Goal: Task Accomplishment & Management: Complete application form

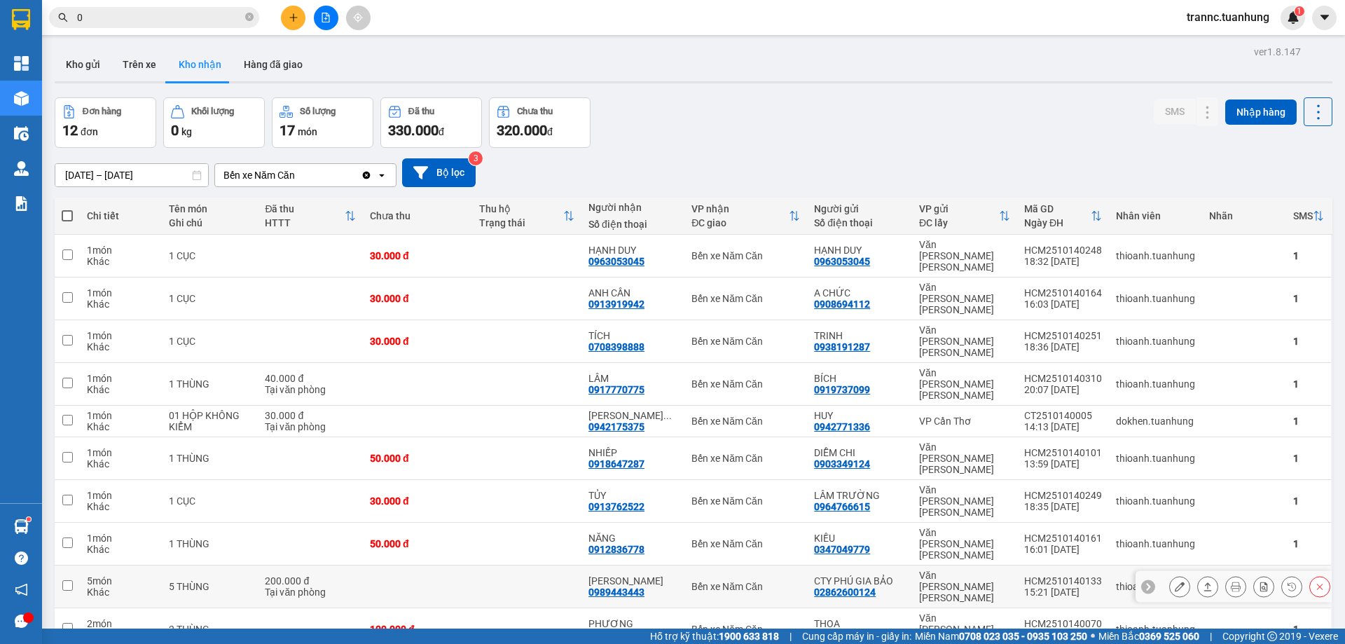
type input "0"
click at [1175, 581] on icon at bounding box center [1180, 586] width 10 height 10
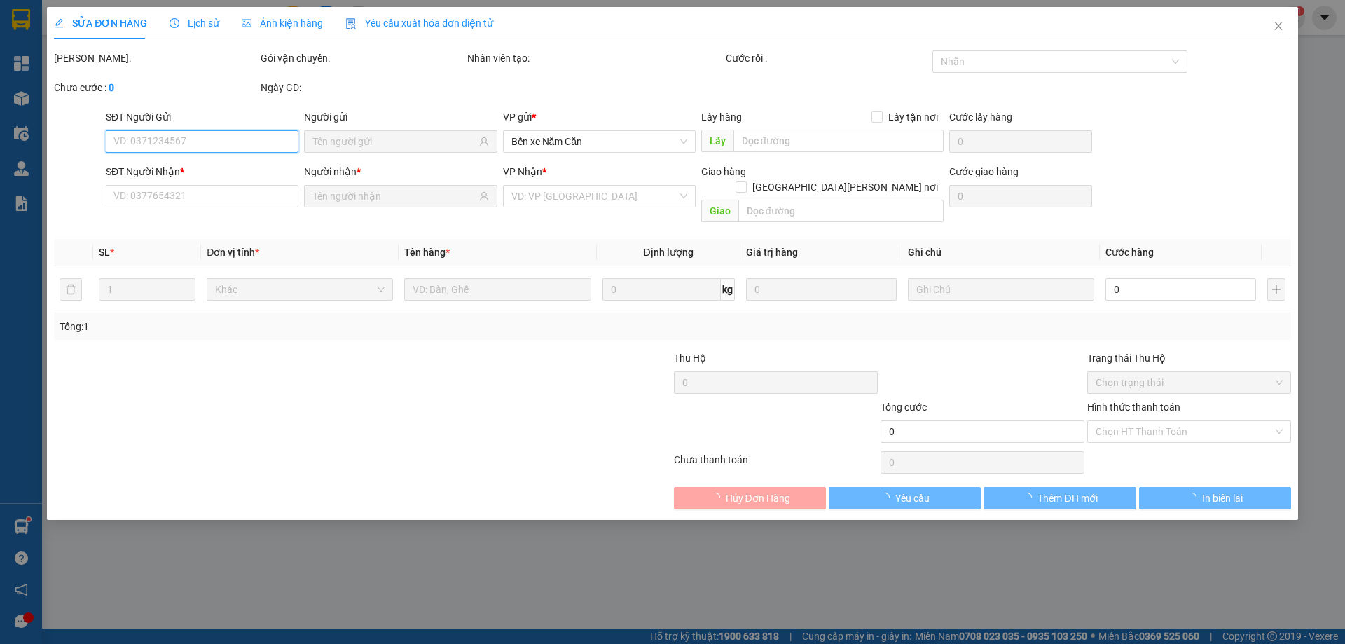
type input "02862600124"
type input "CTY PHÚ GIA BẢO"
type input "0989443443"
type input "[PERSON_NAME]"
type input "200.000"
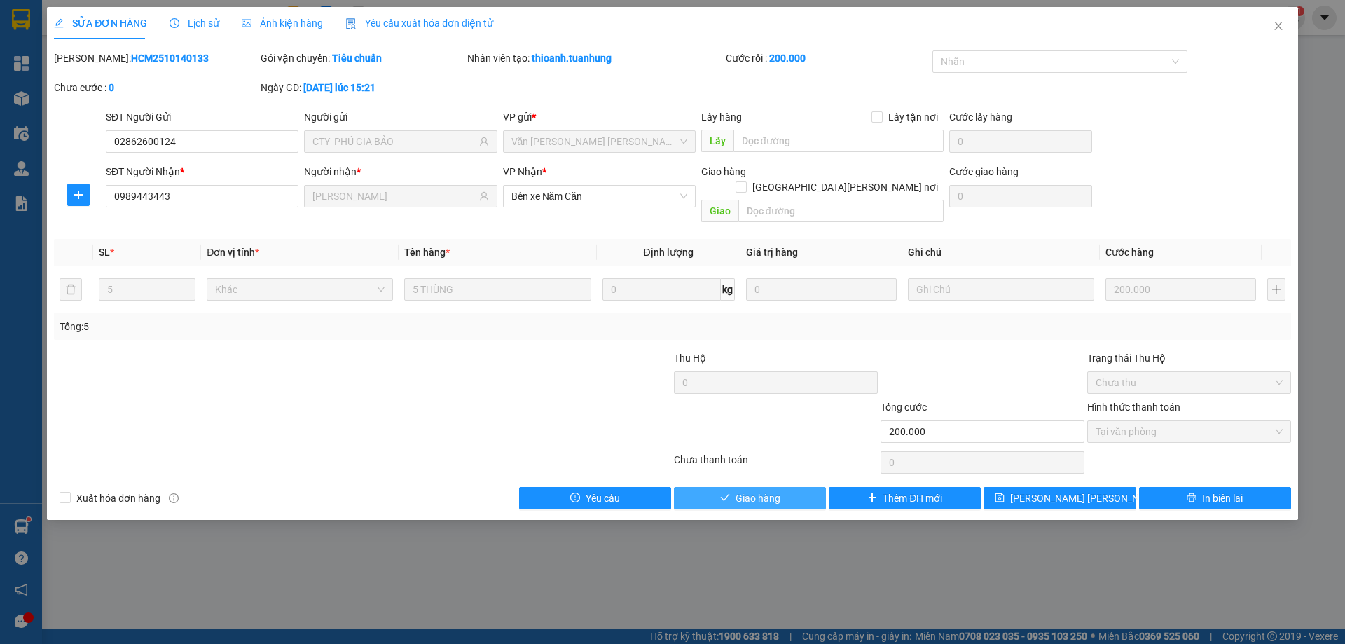
click at [788, 487] on button "Giao hàng" at bounding box center [750, 498] width 152 height 22
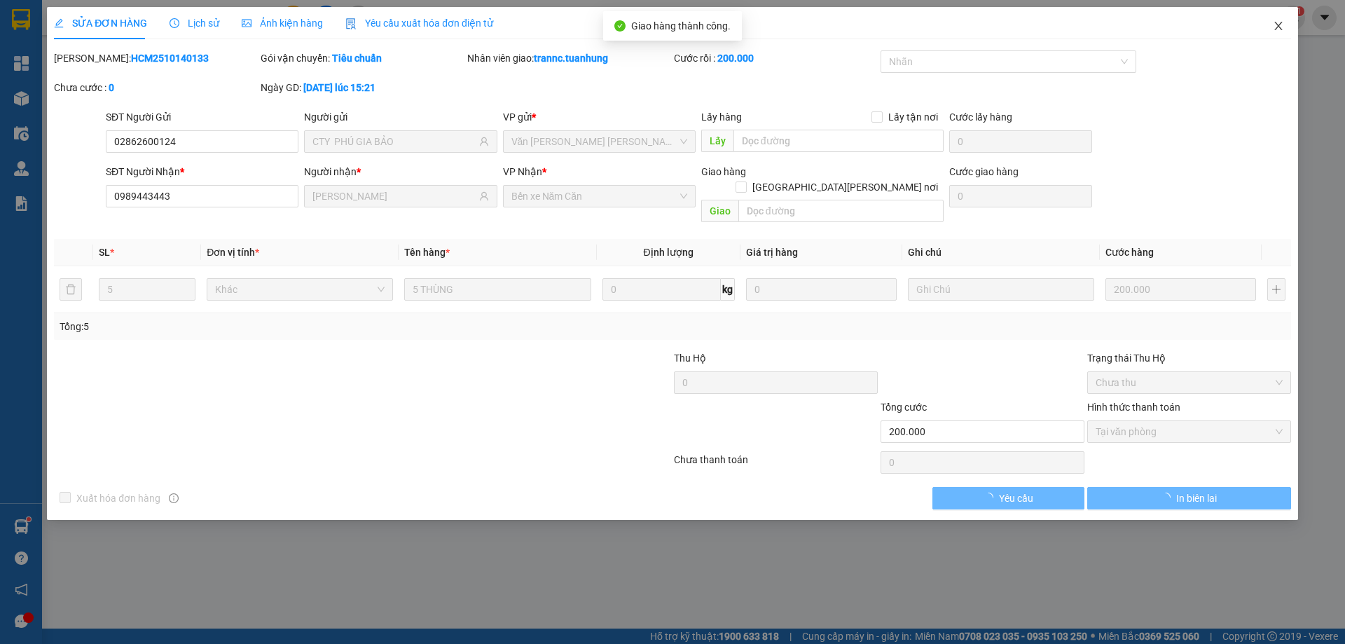
click at [1280, 27] on icon "close" at bounding box center [1278, 25] width 11 height 11
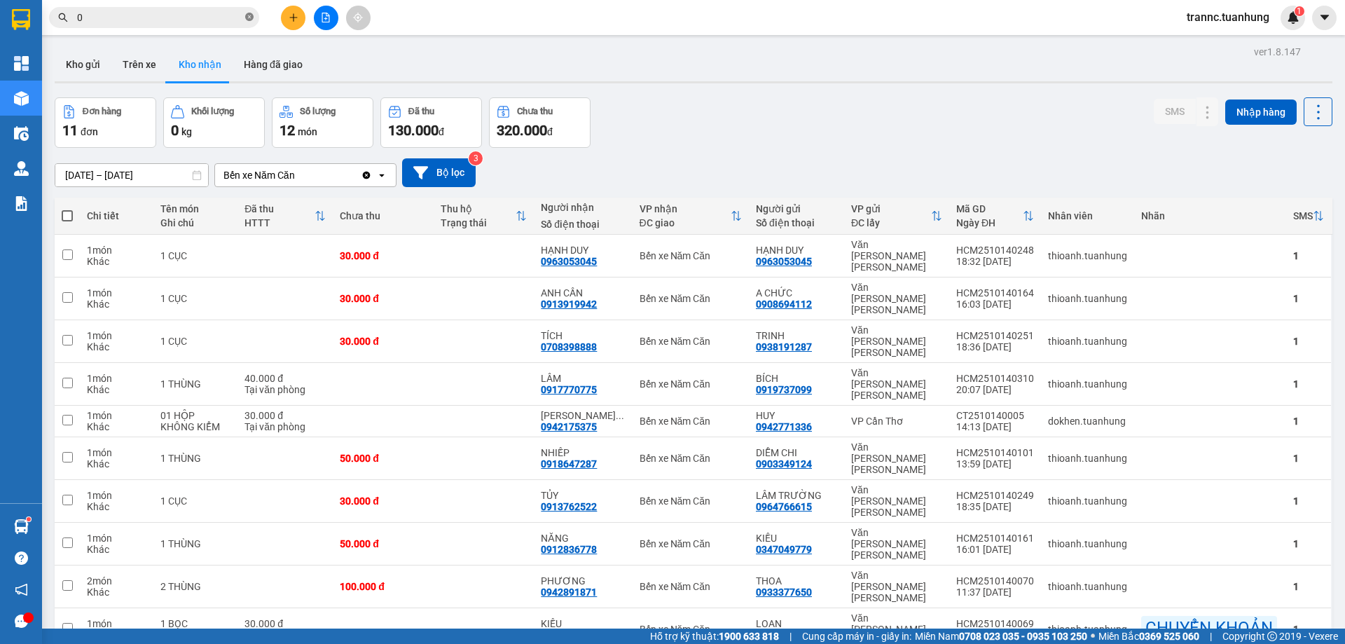
click at [248, 13] on span at bounding box center [249, 17] width 8 height 13
click at [226, 18] on input "text" at bounding box center [159, 17] width 165 height 15
click at [134, 18] on input "text" at bounding box center [159, 17] width 165 height 15
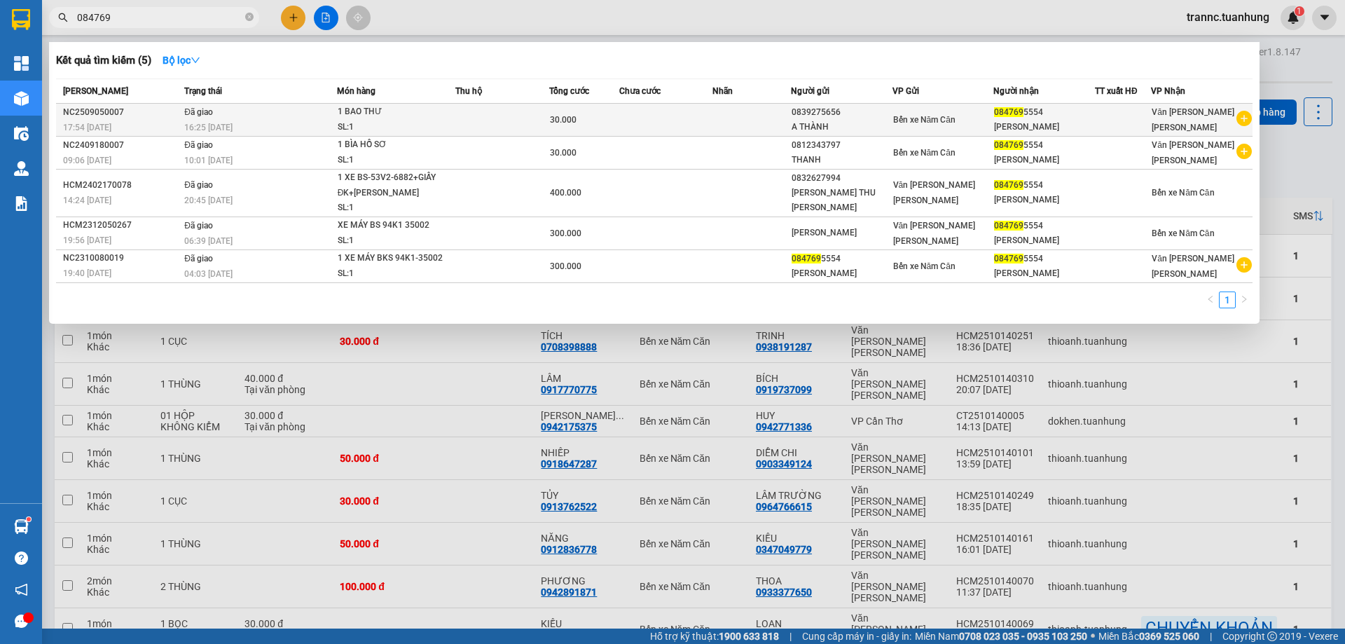
type input "084769"
click at [1247, 116] on icon "plus-circle" at bounding box center [1243, 118] width 15 height 15
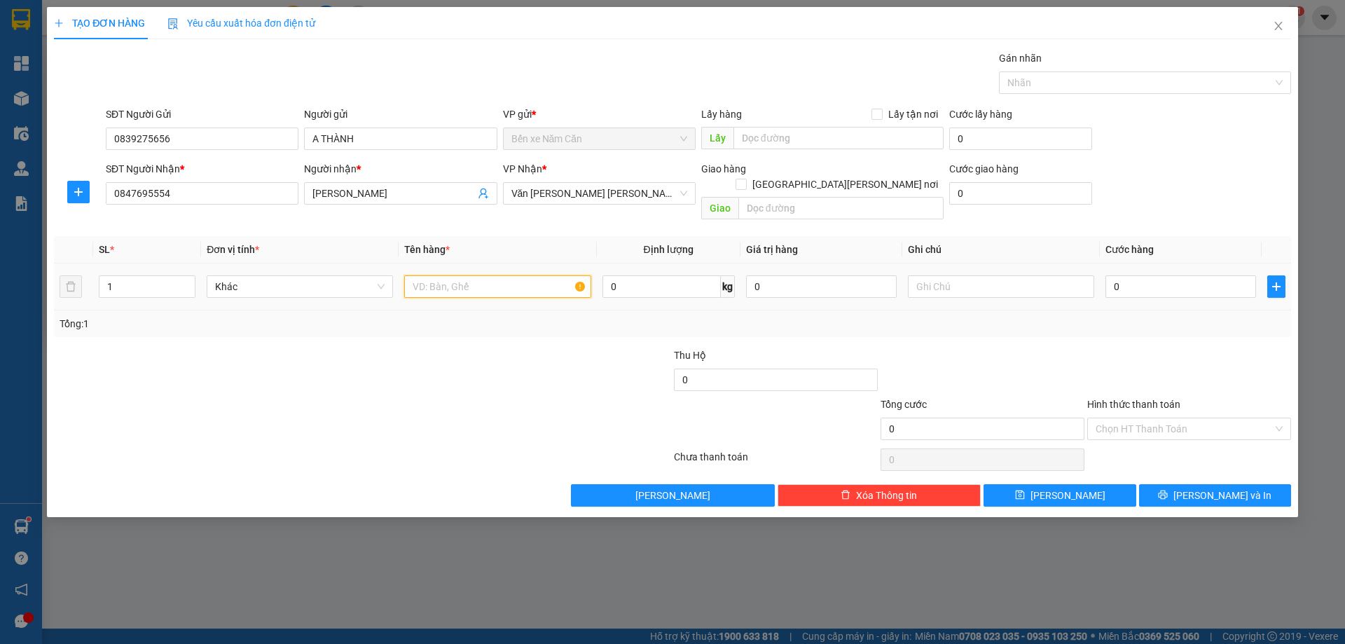
click at [520, 275] on input "text" at bounding box center [497, 286] width 186 height 22
type input "1 BAO THƯ"
click at [1156, 275] on input "0" at bounding box center [1180, 286] width 151 height 22
type input "3"
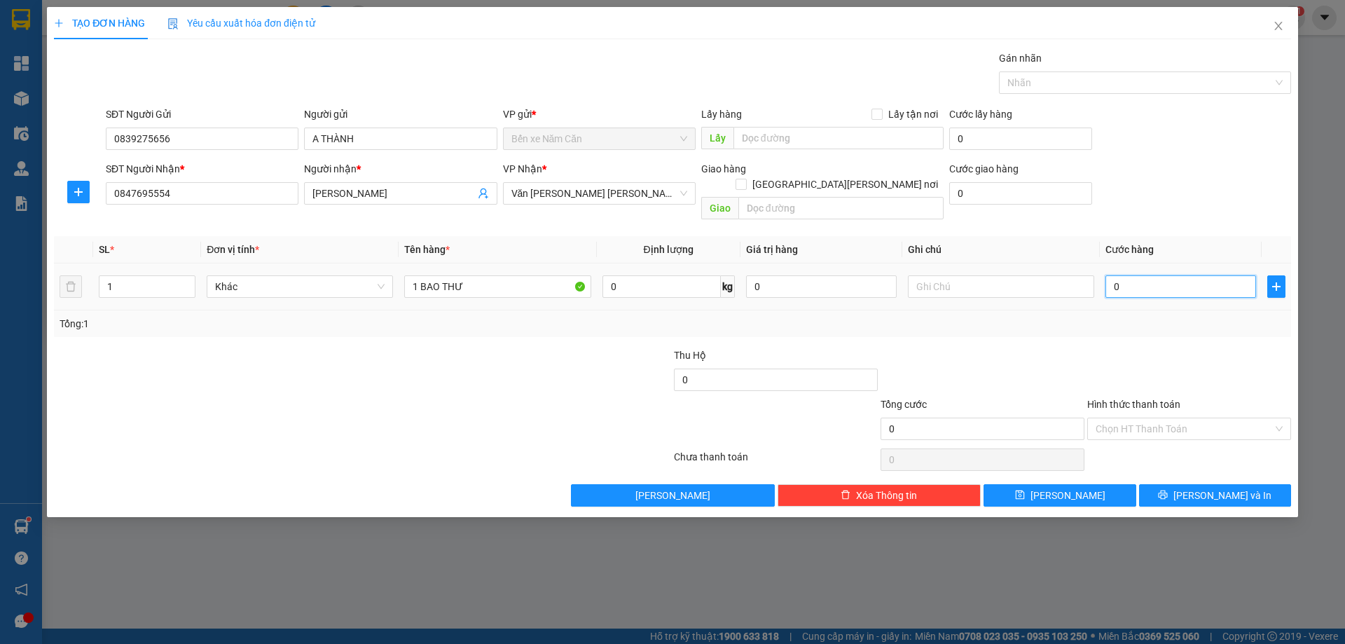
type input "3"
type input "30"
type input "30.000"
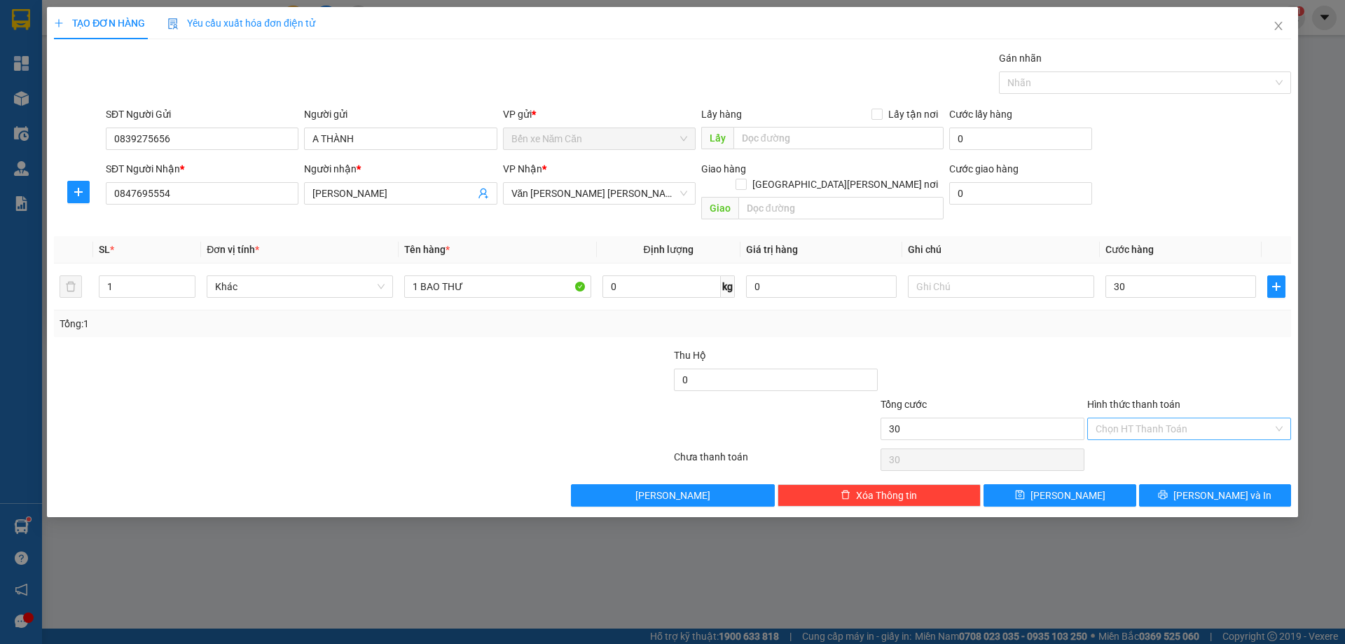
type input "30.000"
click at [1114, 418] on input "Hình thức thanh toán" at bounding box center [1183, 428] width 177 height 21
click at [1134, 436] on div "Tại văn phòng" at bounding box center [1188, 441] width 187 height 15
type input "30.000"
click at [1222, 488] on span "[PERSON_NAME] và In" at bounding box center [1222, 495] width 98 height 15
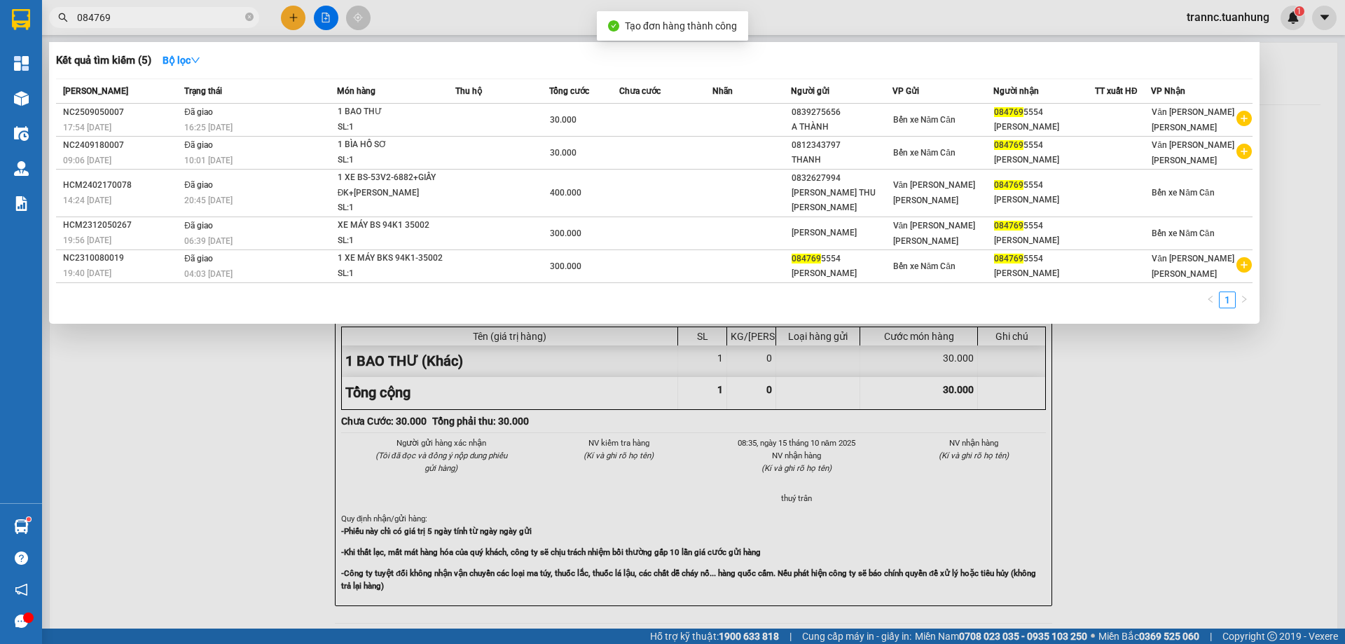
drag, startPoint x: 1245, startPoint y: 570, endPoint x: 1203, endPoint y: 487, distance: 93.0
click at [1240, 559] on div at bounding box center [672, 322] width 1345 height 644
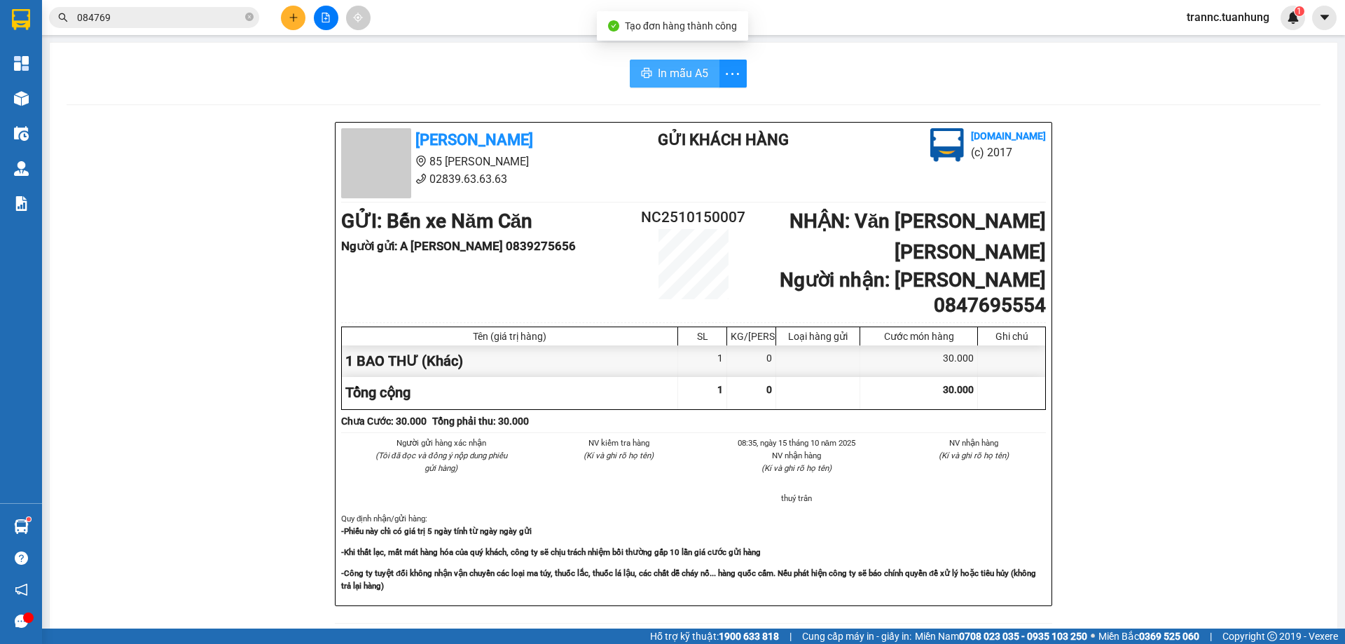
click at [677, 68] on span "In mẫu A5" at bounding box center [683, 73] width 50 height 18
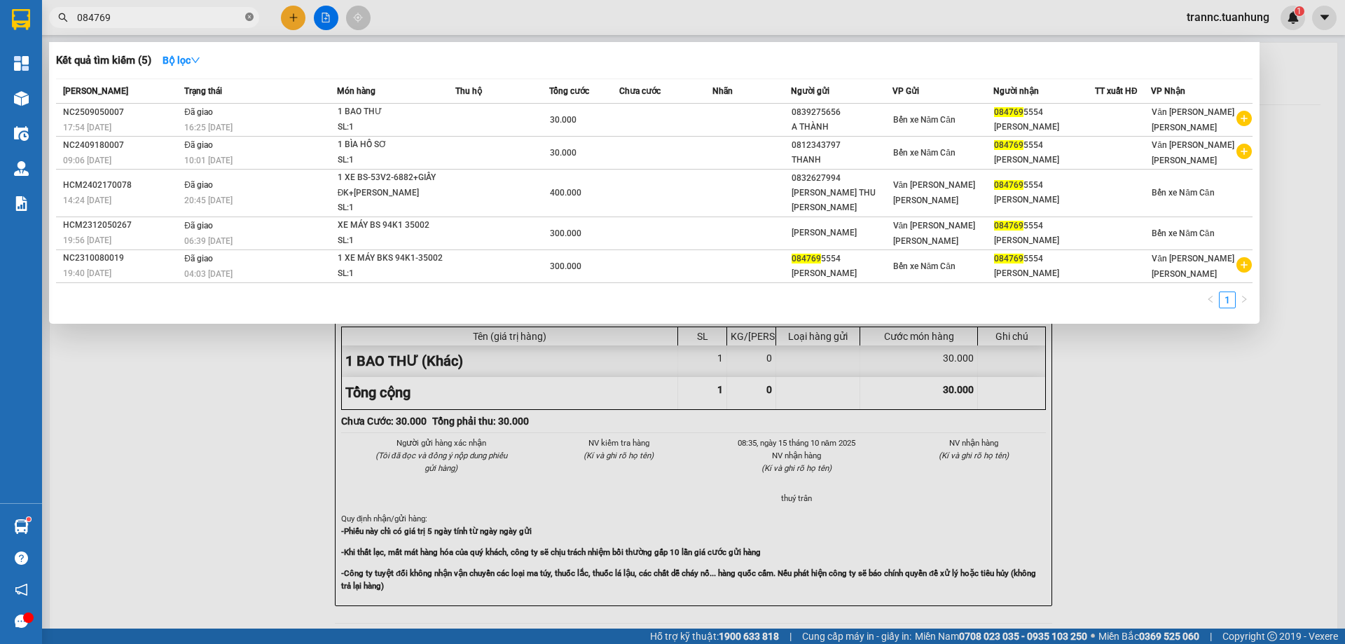
click at [247, 16] on icon "close-circle" at bounding box center [249, 17] width 8 height 8
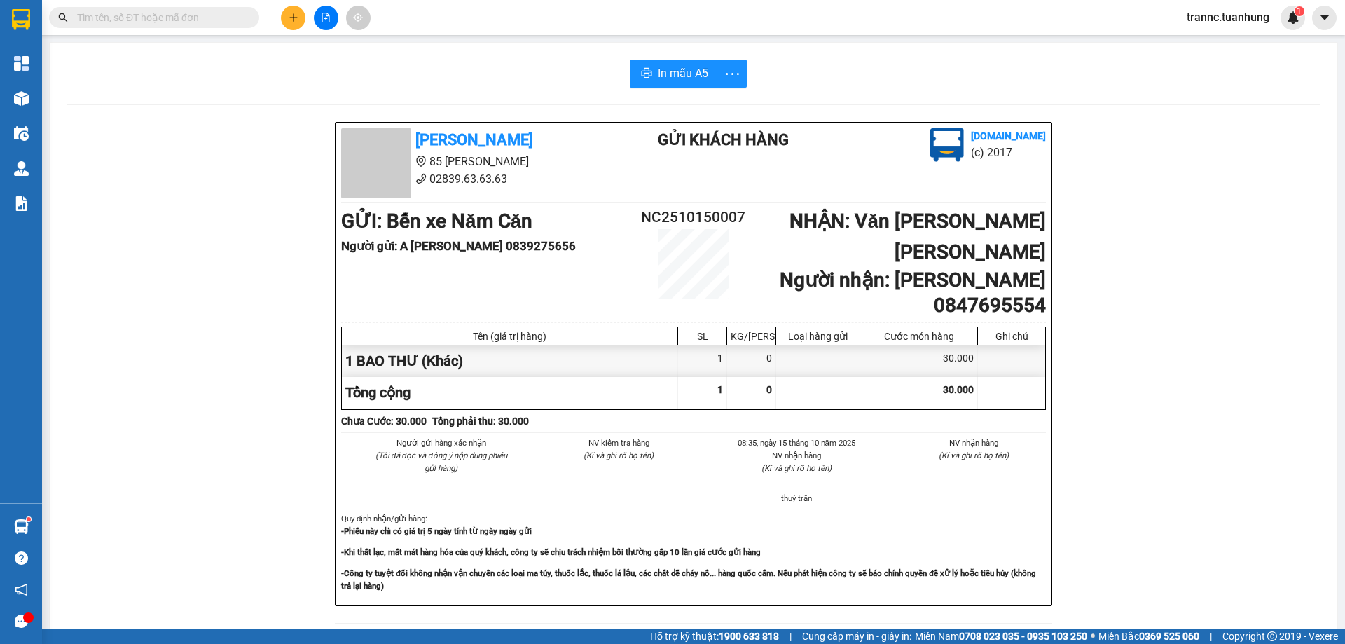
click at [230, 19] on input "text" at bounding box center [159, 17] width 165 height 15
click at [217, 18] on input "text" at bounding box center [159, 17] width 165 height 15
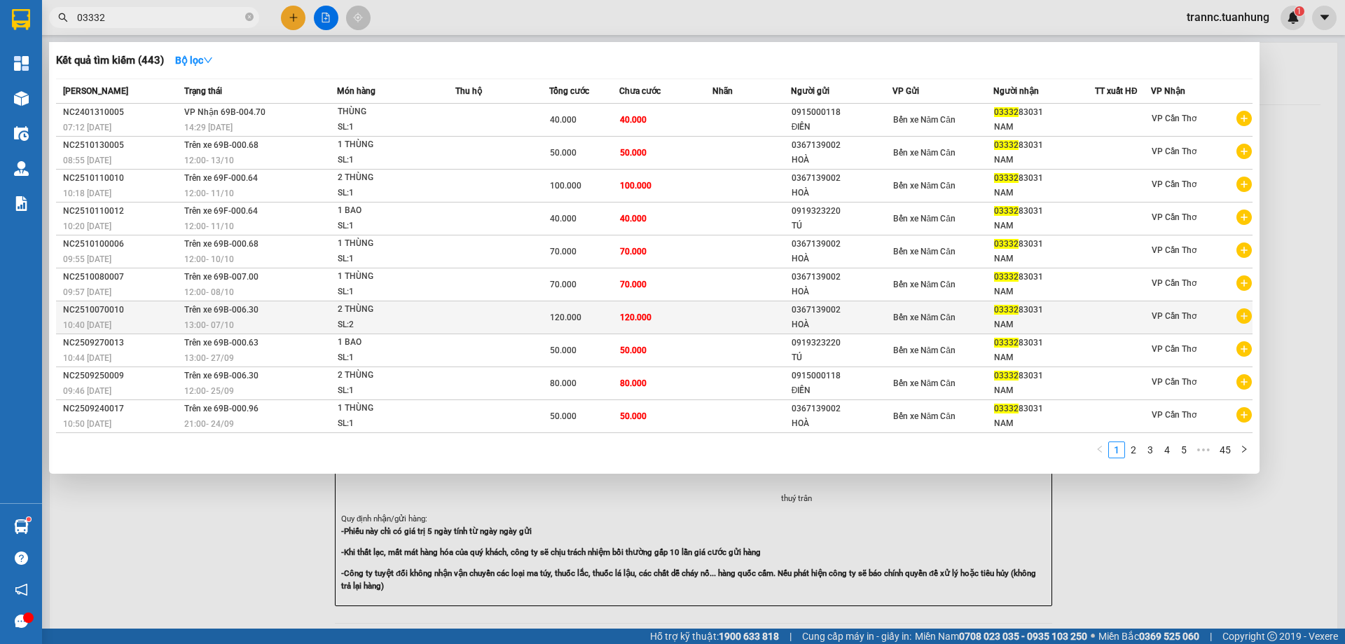
type input "03332"
click at [1238, 314] on icon "plus-circle" at bounding box center [1243, 315] width 15 height 15
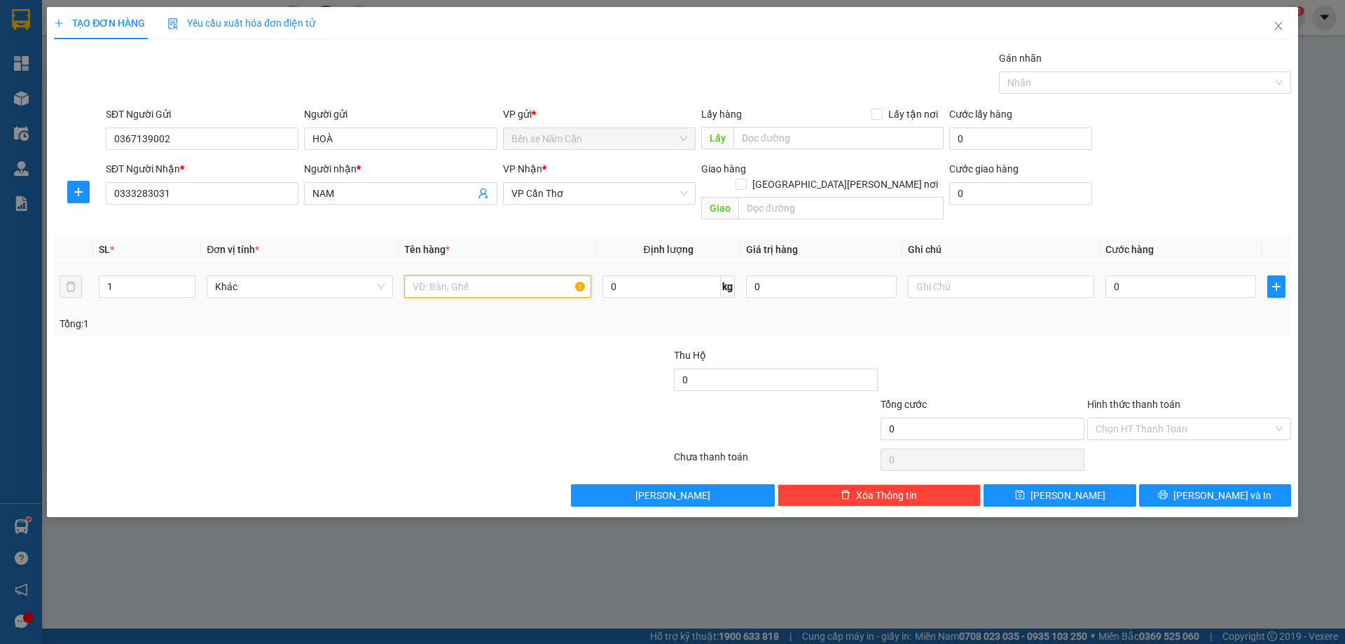
click at [430, 277] on input "text" at bounding box center [497, 286] width 186 height 22
type input "1 THÙNG"
click at [1126, 275] on input "0" at bounding box center [1180, 286] width 151 height 22
type input "5"
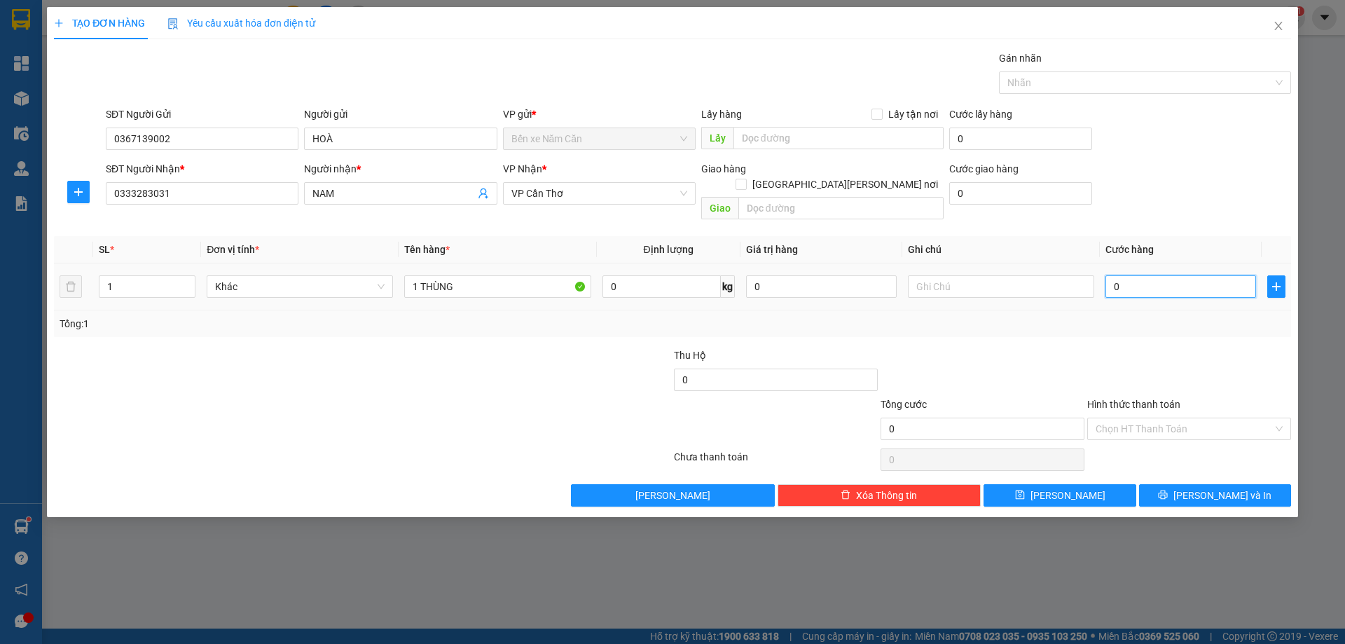
type input "5"
type input "50"
type input "50.000"
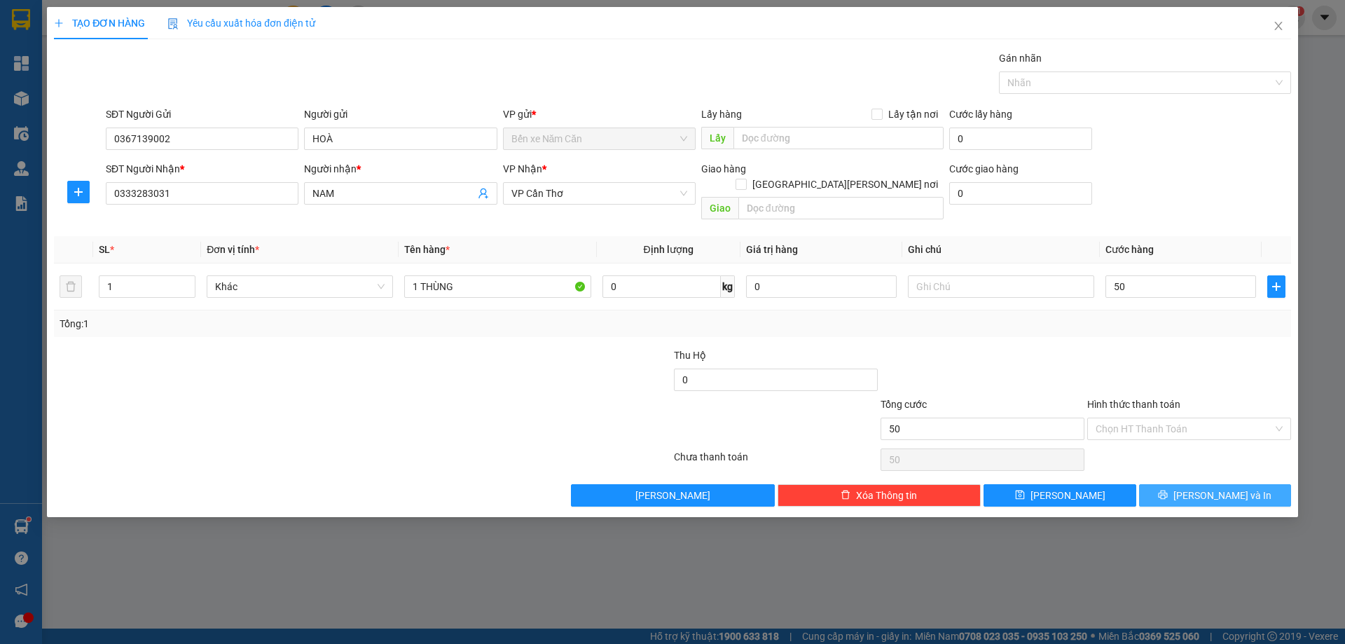
type input "50.000"
click at [1159, 484] on button "[PERSON_NAME] và In" at bounding box center [1215, 495] width 152 height 22
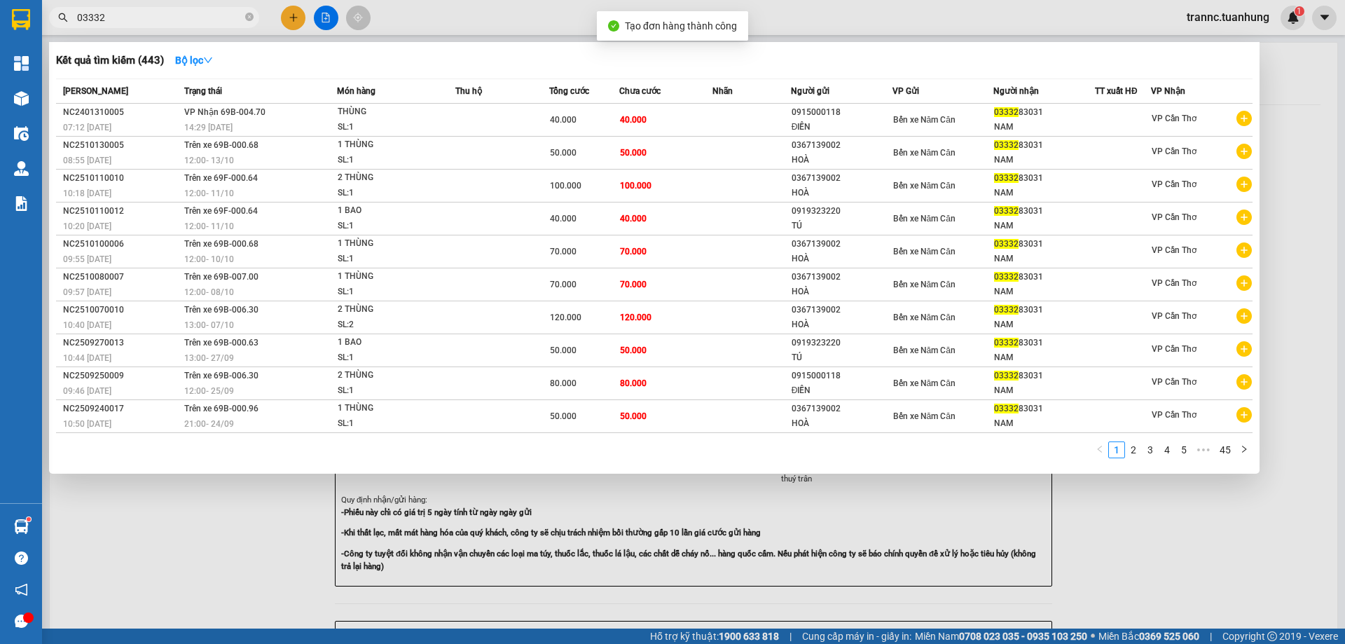
click at [1135, 493] on div at bounding box center [672, 322] width 1345 height 644
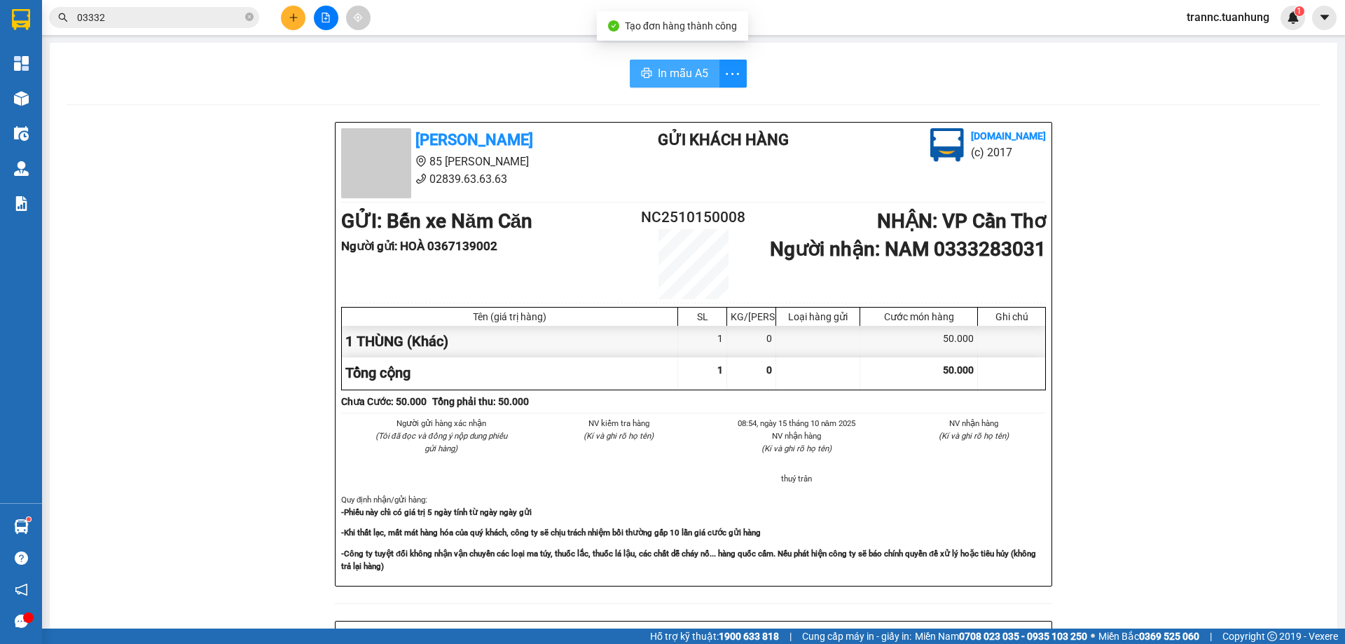
click at [678, 69] on span "In mẫu A5" at bounding box center [683, 73] width 50 height 18
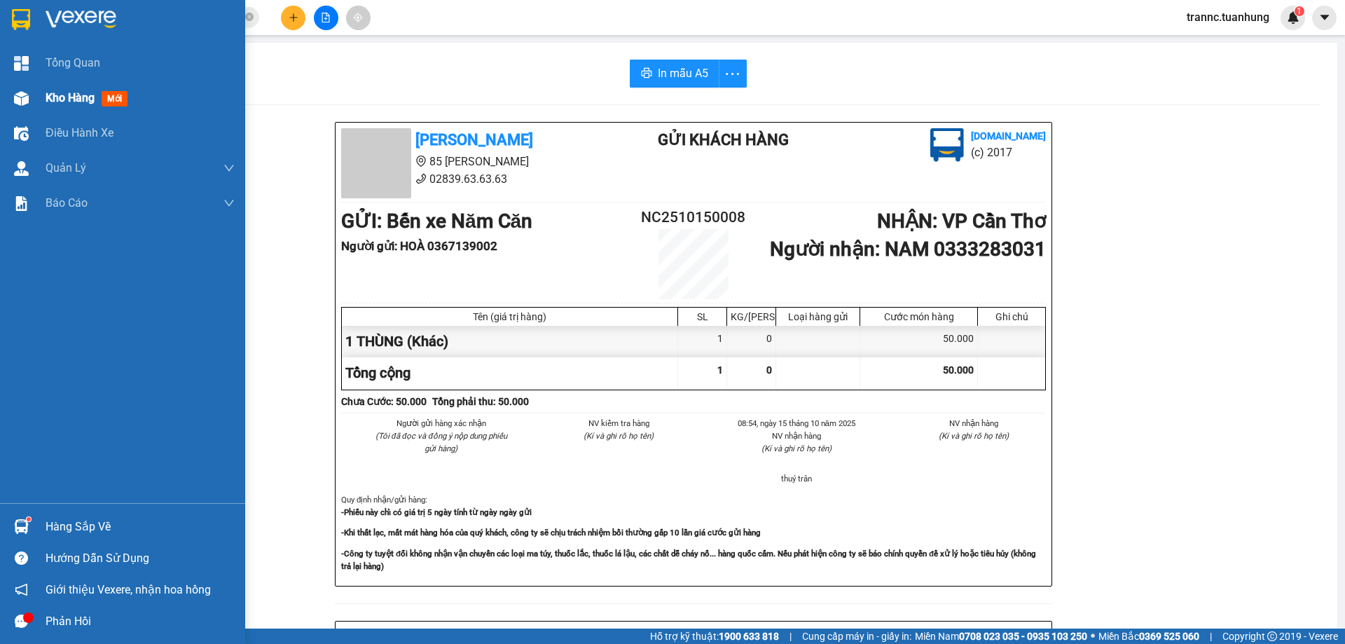
click at [51, 99] on span "Kho hàng" at bounding box center [70, 97] width 49 height 13
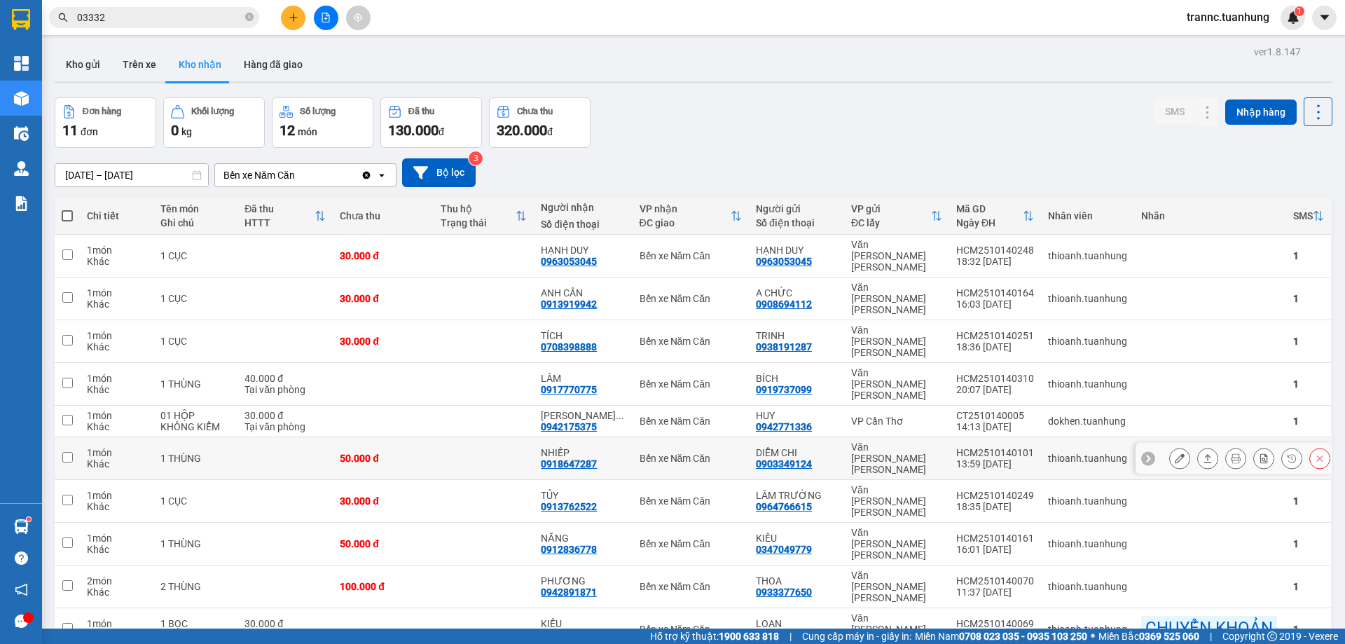
click at [1175, 453] on icon at bounding box center [1180, 458] width 10 height 10
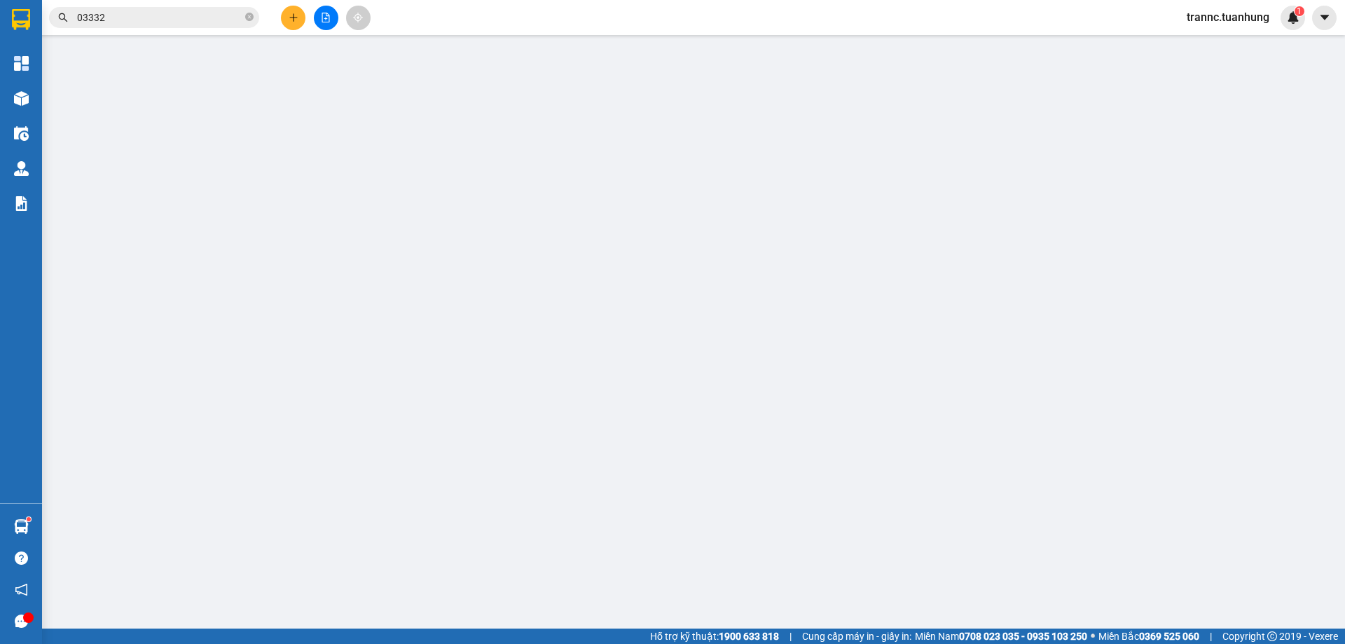
type input "0903349124"
type input "DIỄM CHI"
type input "0918647287"
type input "NHIẾP"
type input "50.000"
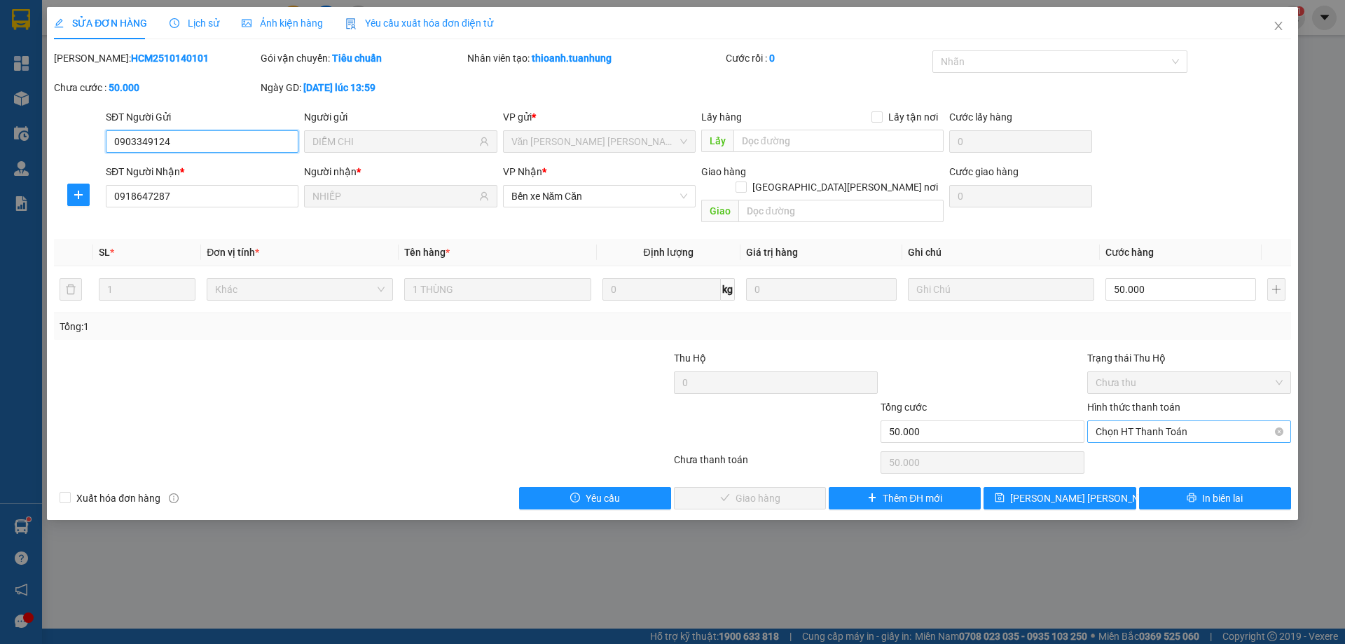
click at [1156, 421] on span "Chọn HT Thanh Toán" at bounding box center [1188, 431] width 187 height 21
click at [1130, 437] on div "Tại văn phòng" at bounding box center [1188, 443] width 187 height 15
type input "0"
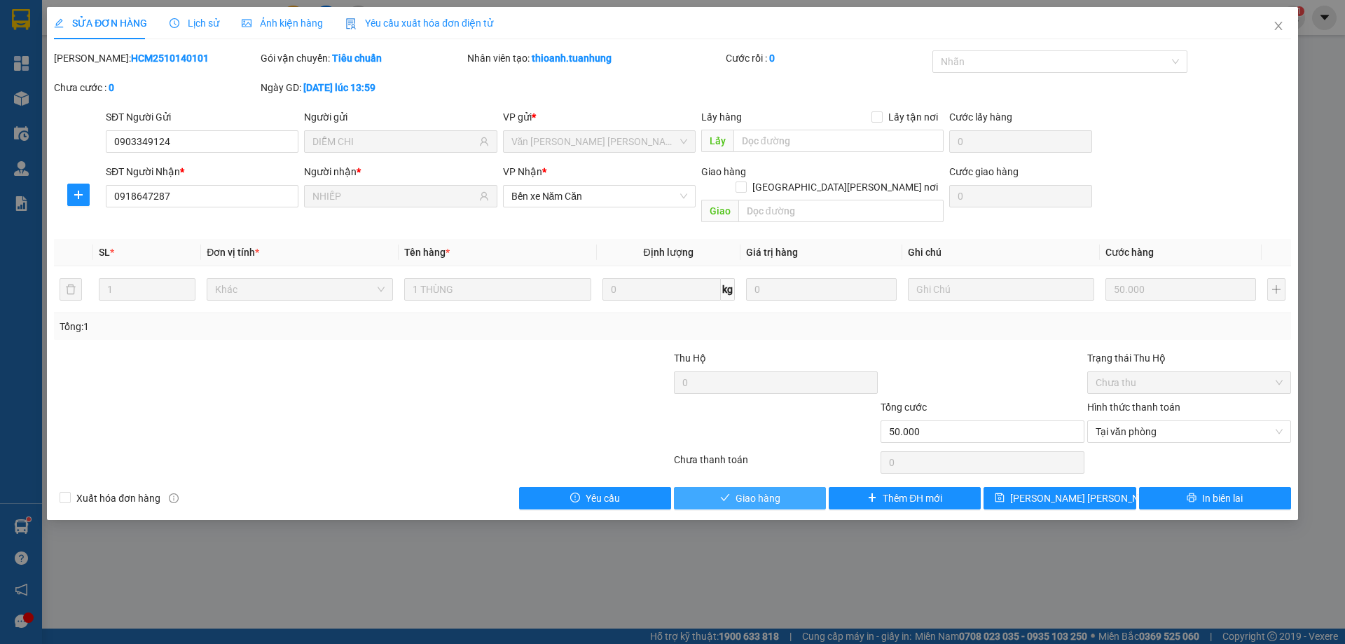
click at [774, 490] on span "Giao hàng" at bounding box center [757, 497] width 45 height 15
